Goal: Find specific page/section: Find specific page/section

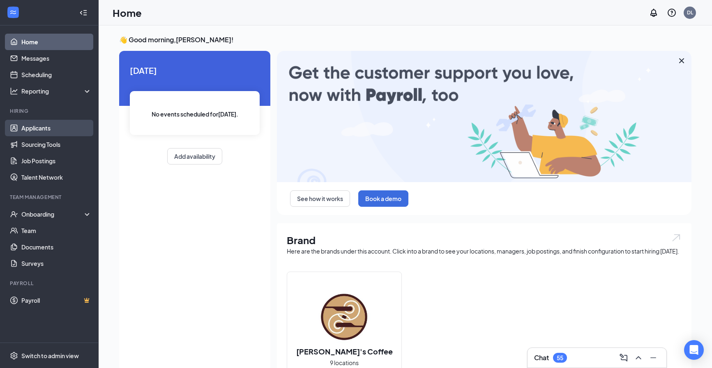
click at [41, 125] on link "Applicants" at bounding box center [56, 128] width 70 height 16
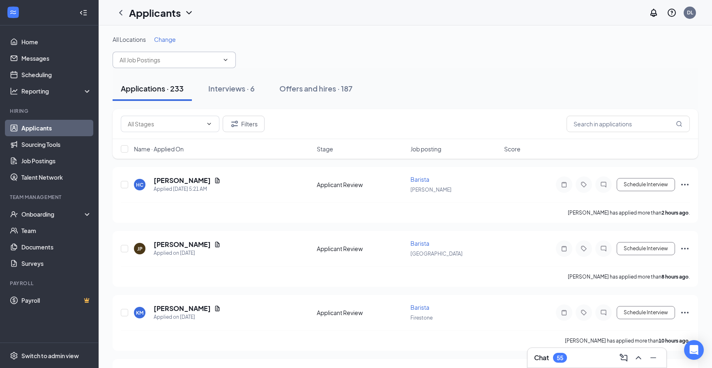
click at [227, 58] on icon "ChevronDown" at bounding box center [225, 60] width 7 height 7
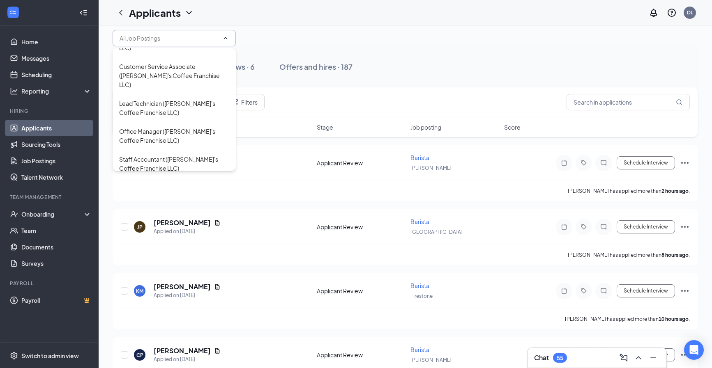
scroll to position [41, 0]
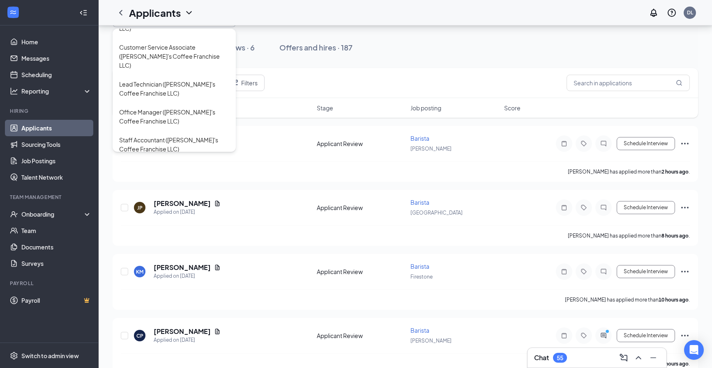
click at [164, 237] on div "[PERSON_NAME]'s Traveling Trainer ([PERSON_NAME]'s Coffee Franchise LLC)" at bounding box center [174, 250] width 110 height 27
type input "[PERSON_NAME]'s Traveling Trainer ([PERSON_NAME]'s Coffee Franchise LLC)"
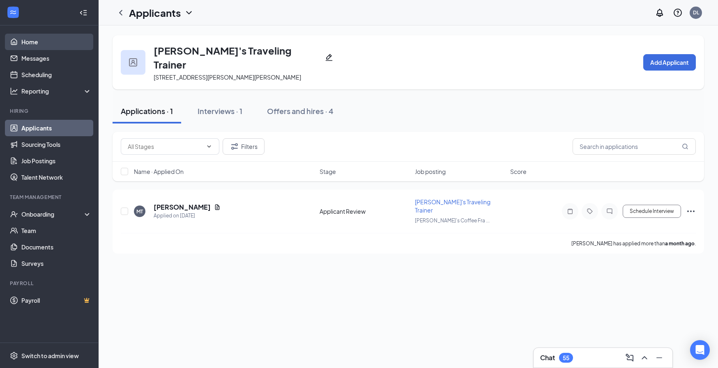
click at [35, 41] on link "Home" at bounding box center [56, 42] width 70 height 16
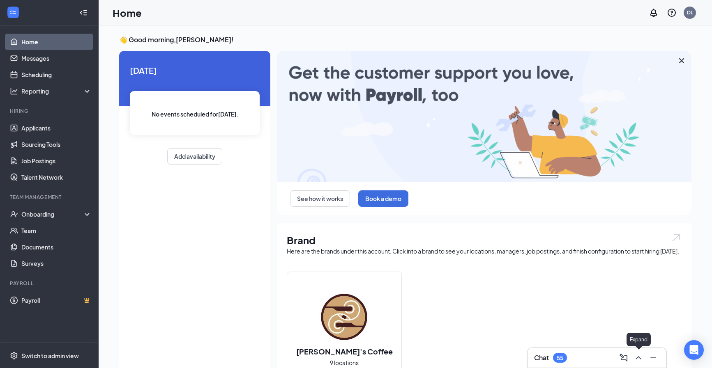
click at [636, 356] on icon "ChevronUp" at bounding box center [638, 358] width 10 height 10
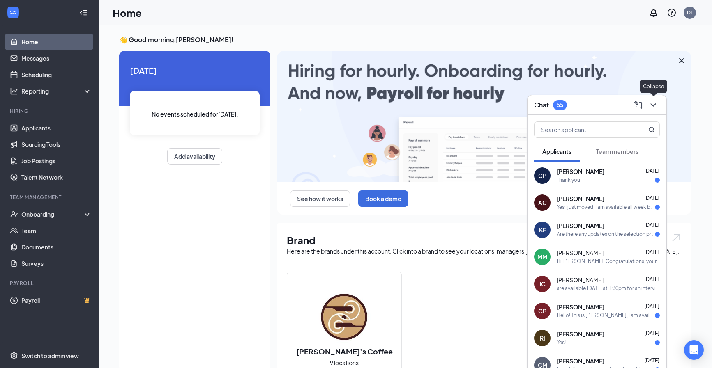
click at [652, 106] on icon "ChevronDown" at bounding box center [653, 105] width 10 height 10
